Goal: Information Seeking & Learning: Check status

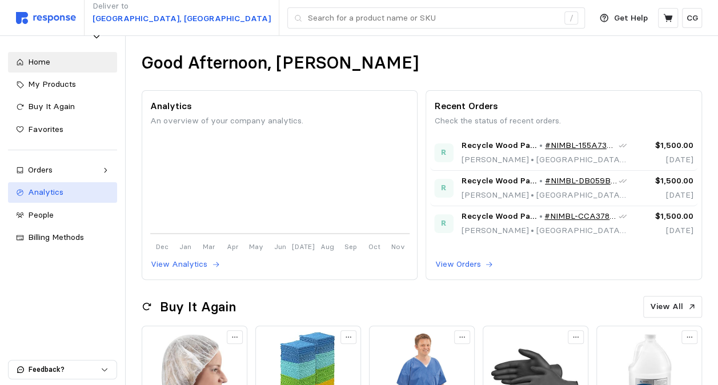
click at [57, 187] on span "Analytics" at bounding box center [45, 192] width 35 height 10
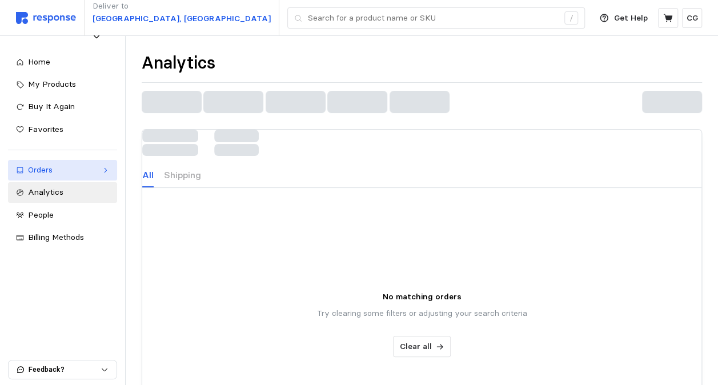
click at [58, 167] on div "Orders" at bounding box center [62, 170] width 69 height 13
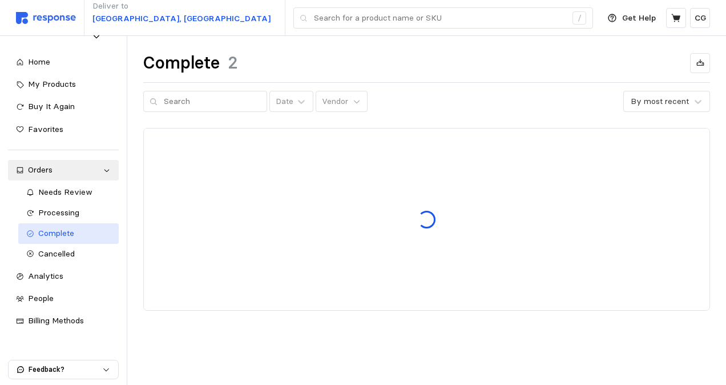
click at [57, 234] on span "Complete" at bounding box center [56, 233] width 36 height 10
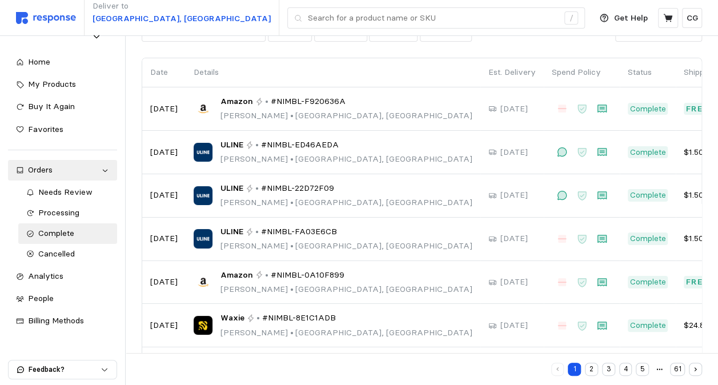
scroll to position [71, 0]
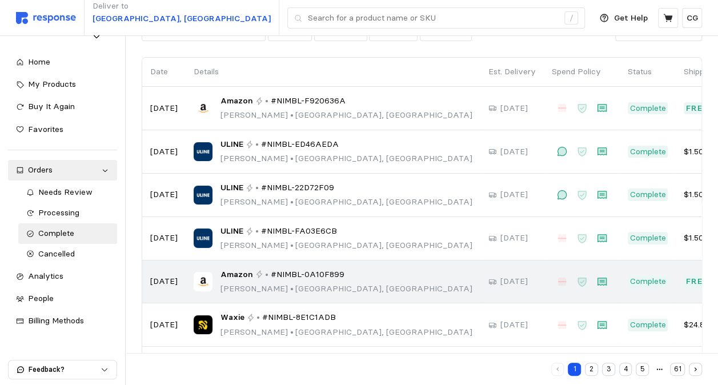
click at [312, 280] on div "Amazon • #NIMBL-0A10F899 [PERSON_NAME] • [GEOGRAPHIC_DATA], [GEOGRAPHIC_DATA]" at bounding box center [346, 281] width 252 height 27
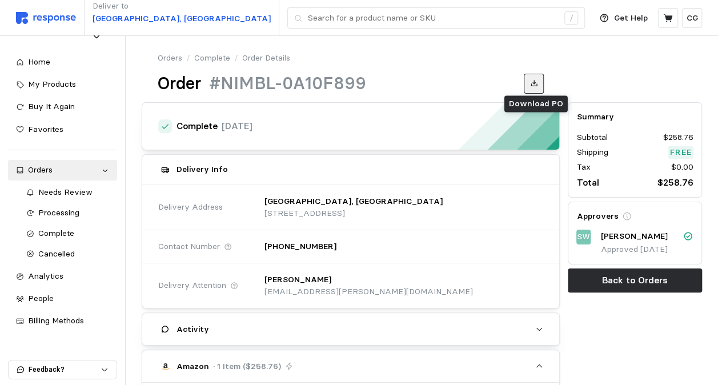
click at [531, 75] on button at bounding box center [534, 84] width 20 height 20
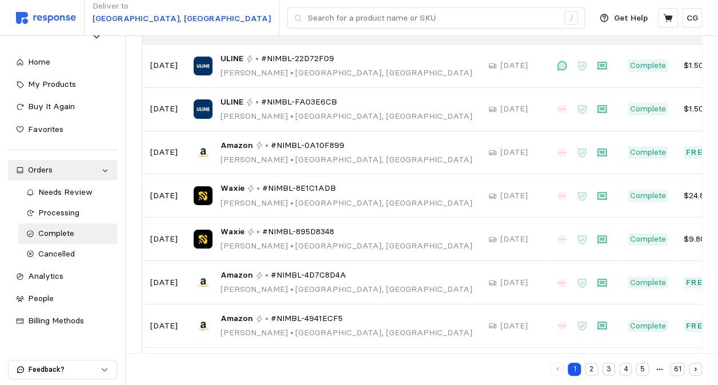
scroll to position [251, 0]
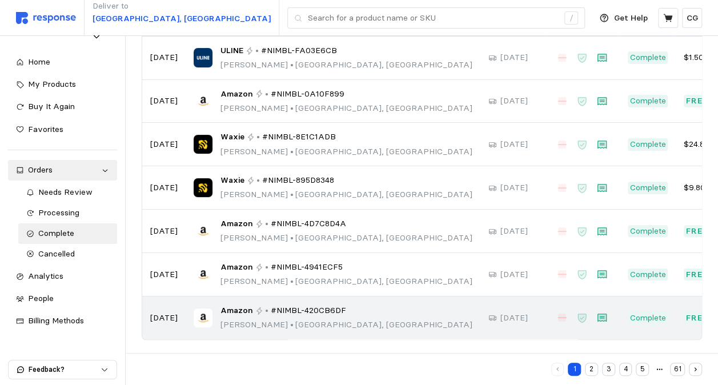
click at [371, 319] on div "Amazon • #NIMBL-420CB6DF [PERSON_NAME] • [GEOGRAPHIC_DATA], [GEOGRAPHIC_DATA]" at bounding box center [333, 317] width 279 height 27
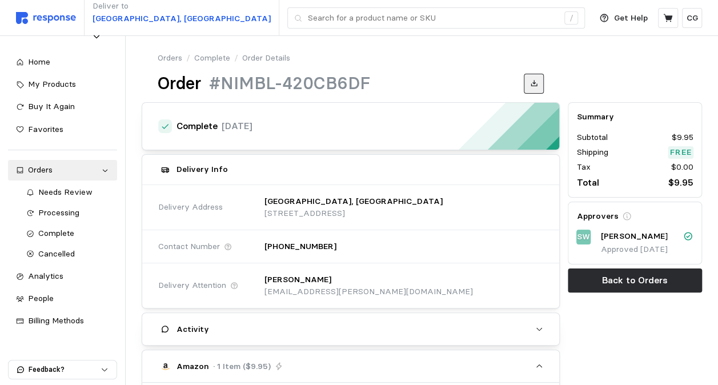
click at [538, 81] on button at bounding box center [534, 84] width 20 height 20
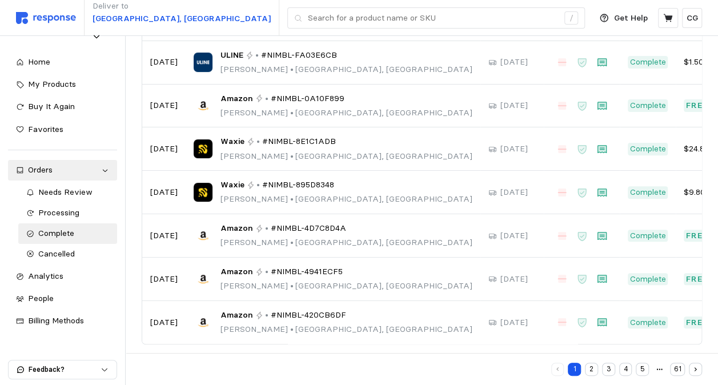
scroll to position [251, 0]
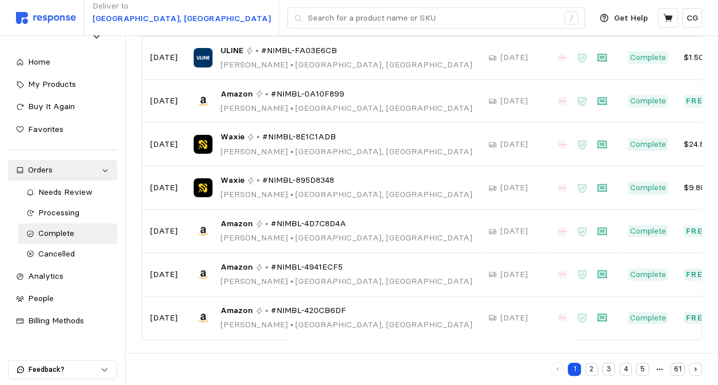
click at [596, 367] on button "2" at bounding box center [591, 369] width 13 height 13
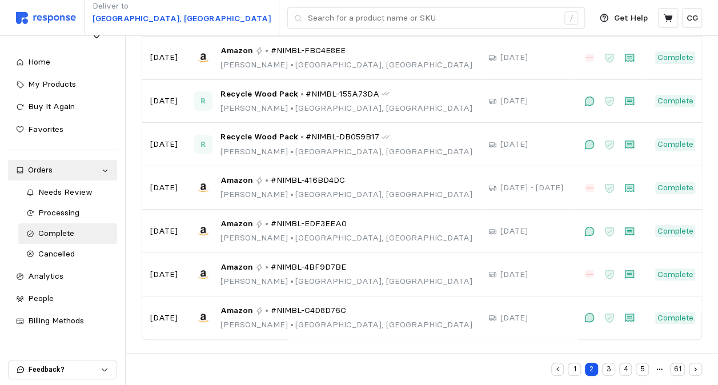
click at [610, 364] on button "3" at bounding box center [608, 369] width 13 height 13
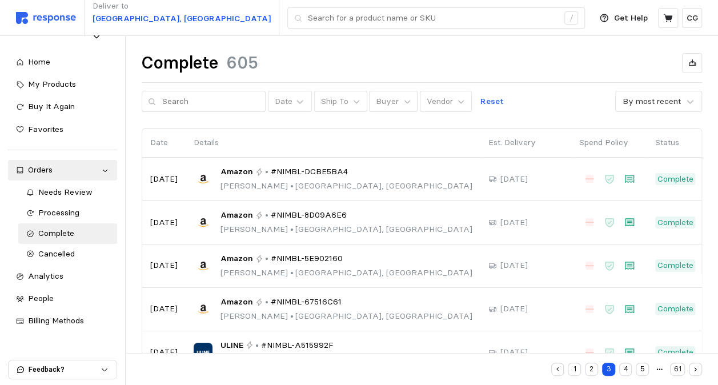
click at [593, 366] on button "2" at bounding box center [591, 369] width 13 height 13
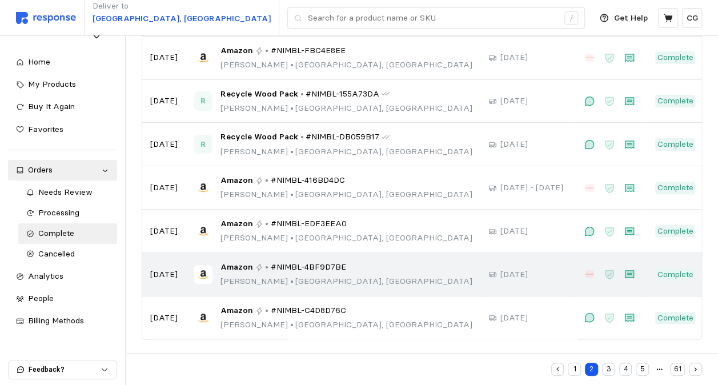
scroll to position [0, 31]
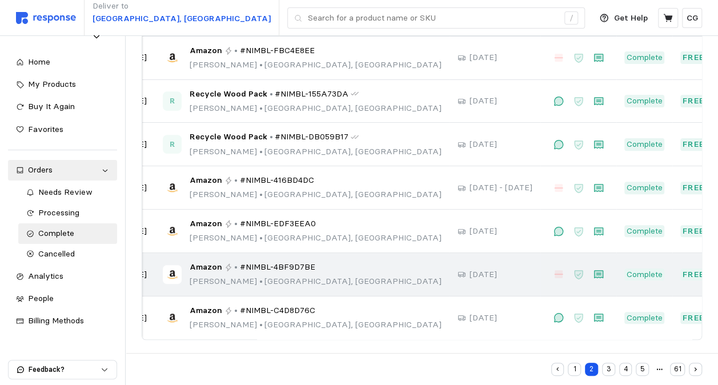
click at [457, 278] on div "[DATE]" at bounding box center [494, 274] width 75 height 13
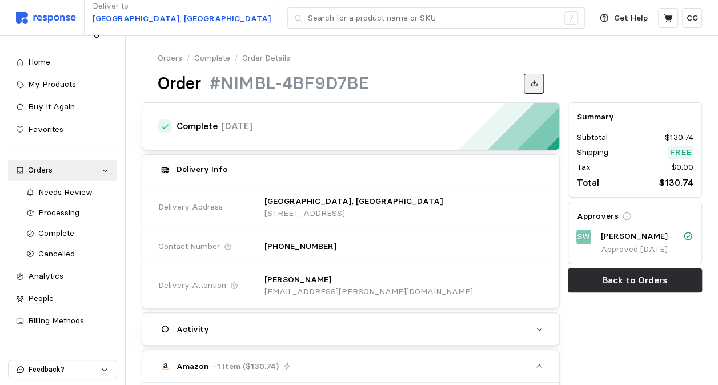
click at [530, 81] on icon at bounding box center [534, 83] width 8 height 8
